Goal: Task Accomplishment & Management: Complete application form

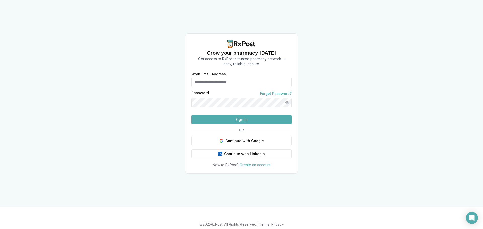
click at [229, 79] on form "Work Email Address Password Forgot Password? Sign In" at bounding box center [241, 98] width 100 height 52
click at [232, 78] on input "Work Email Address" at bounding box center [241, 82] width 100 height 9
type input "**********"
click at [247, 145] on button "Continue with Google" at bounding box center [241, 140] width 100 height 9
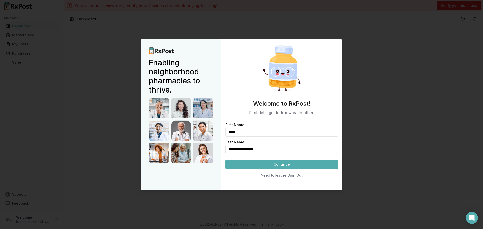
click at [271, 165] on button "Continue" at bounding box center [281, 164] width 113 height 9
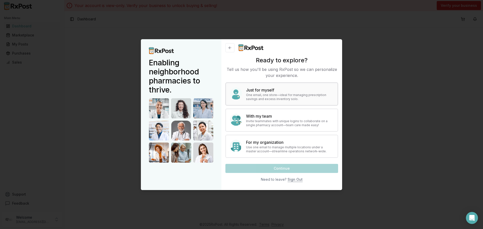
click at [261, 87] on h4 "Just for myself" at bounding box center [289, 90] width 87 height 6
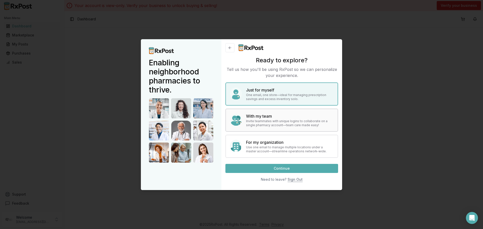
click at [281, 127] on p "Invite teammates with unique logins to collaborate on a single pharmacy account…" at bounding box center [289, 123] width 87 height 8
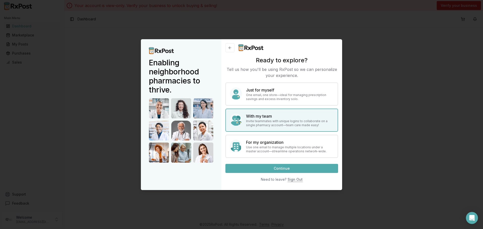
click at [276, 146] on p "Use one email to manage multiple locations under a master account—streamline op…" at bounding box center [289, 149] width 87 height 8
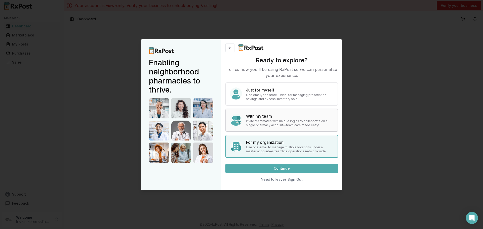
drag, startPoint x: 274, startPoint y: 115, endPoint x: 278, endPoint y: 131, distance: 16.8
click at [274, 114] on h4 "With my team" at bounding box center [289, 116] width 87 height 6
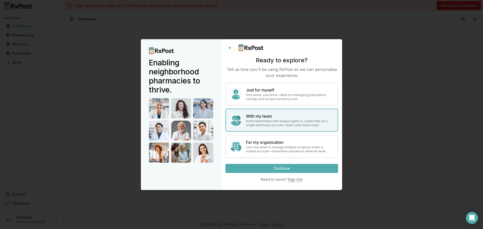
click at [288, 170] on button "Continue" at bounding box center [281, 168] width 113 height 9
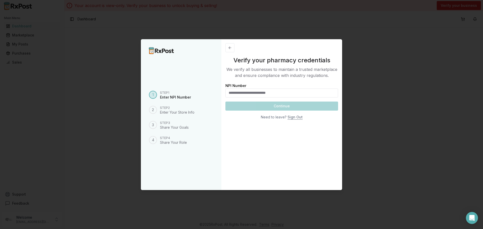
click at [275, 90] on input "NPI Number" at bounding box center [281, 92] width 113 height 9
click at [226, 45] on button at bounding box center [229, 47] width 9 height 9
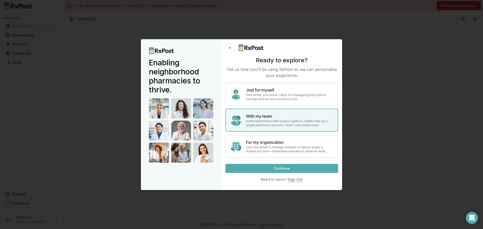
click at [226, 45] on button at bounding box center [229, 47] width 9 height 9
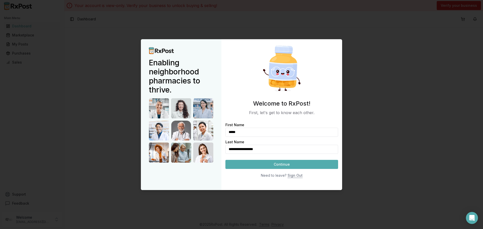
click at [228, 31] on div at bounding box center [241, 114] width 483 height 229
